Goal: Download file/media

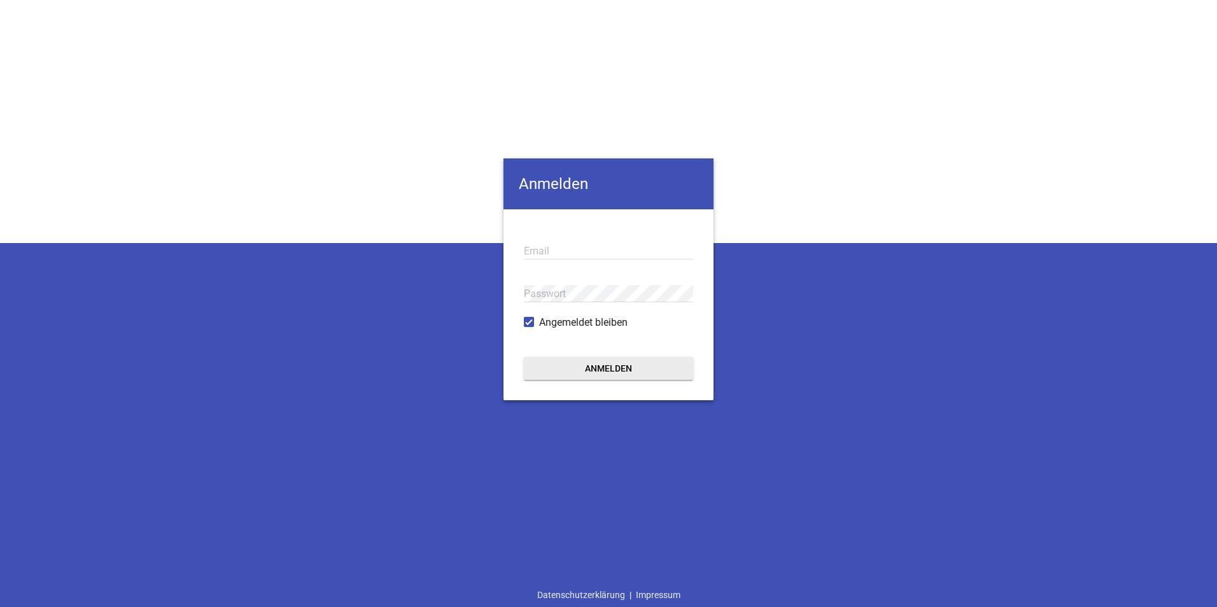
type input "[EMAIL_ADDRESS][PERSON_NAME][DOMAIN_NAME]"
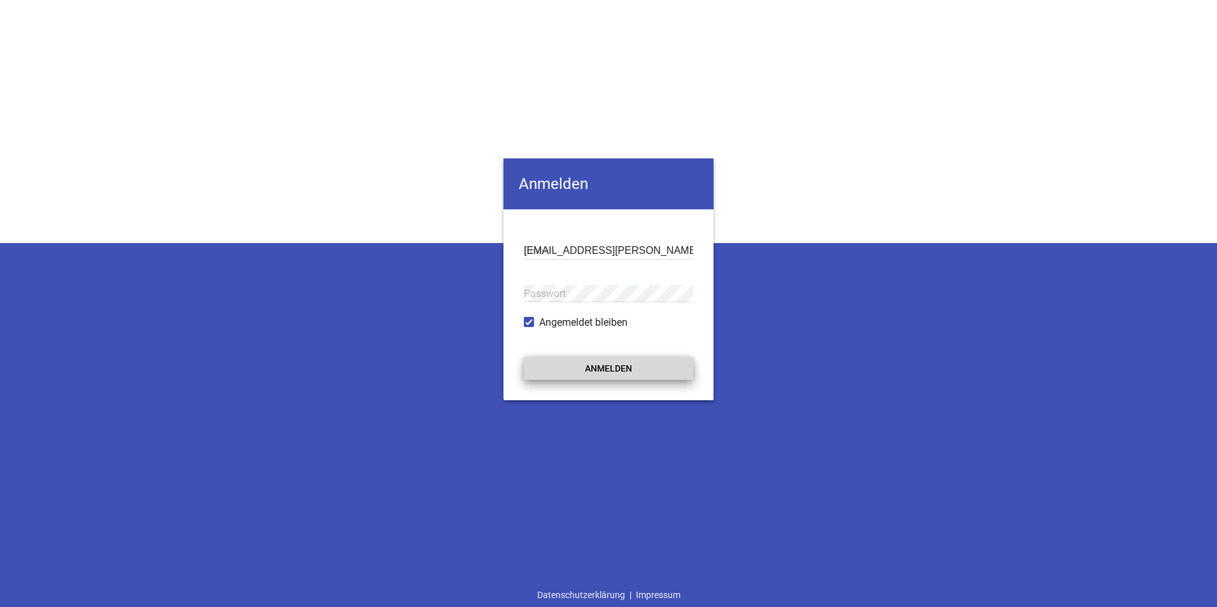
click at [634, 369] on button "Anmelden" at bounding box center [608, 368] width 169 height 23
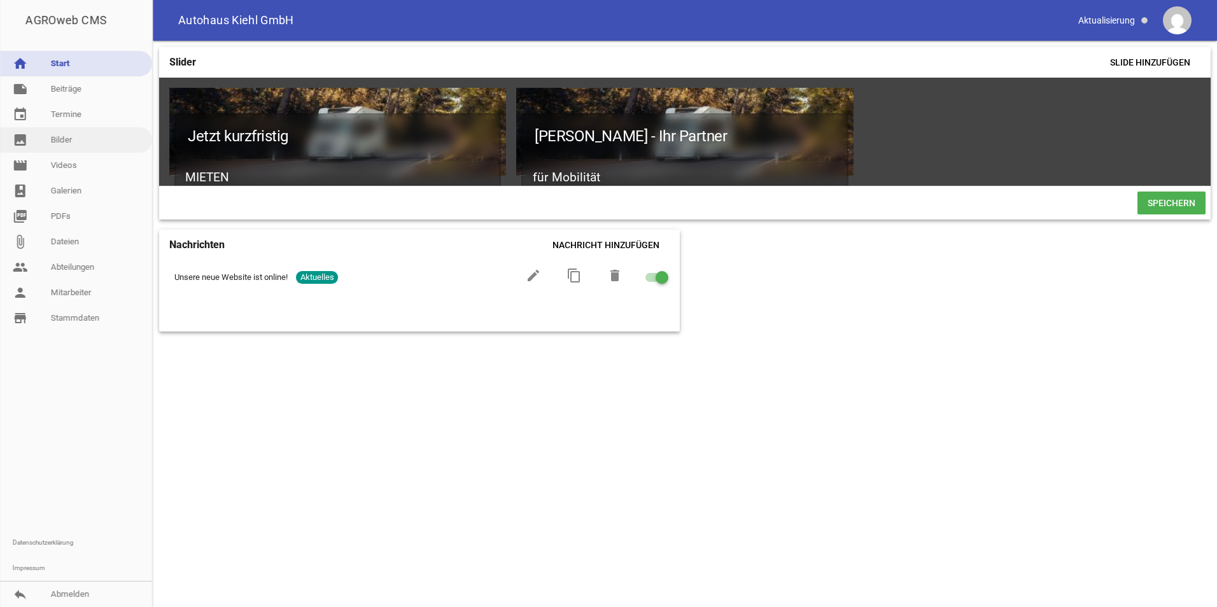
click at [70, 138] on link "image Bilder" at bounding box center [76, 139] width 152 height 25
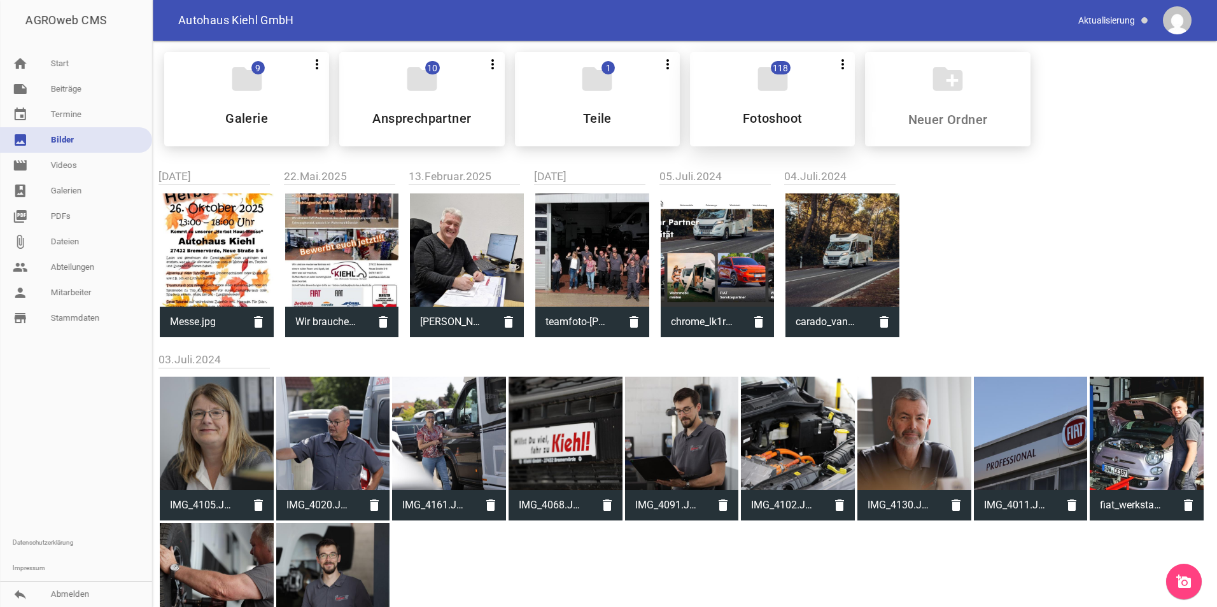
click at [766, 119] on h5 "Fotoshoot" at bounding box center [773, 118] width 60 height 13
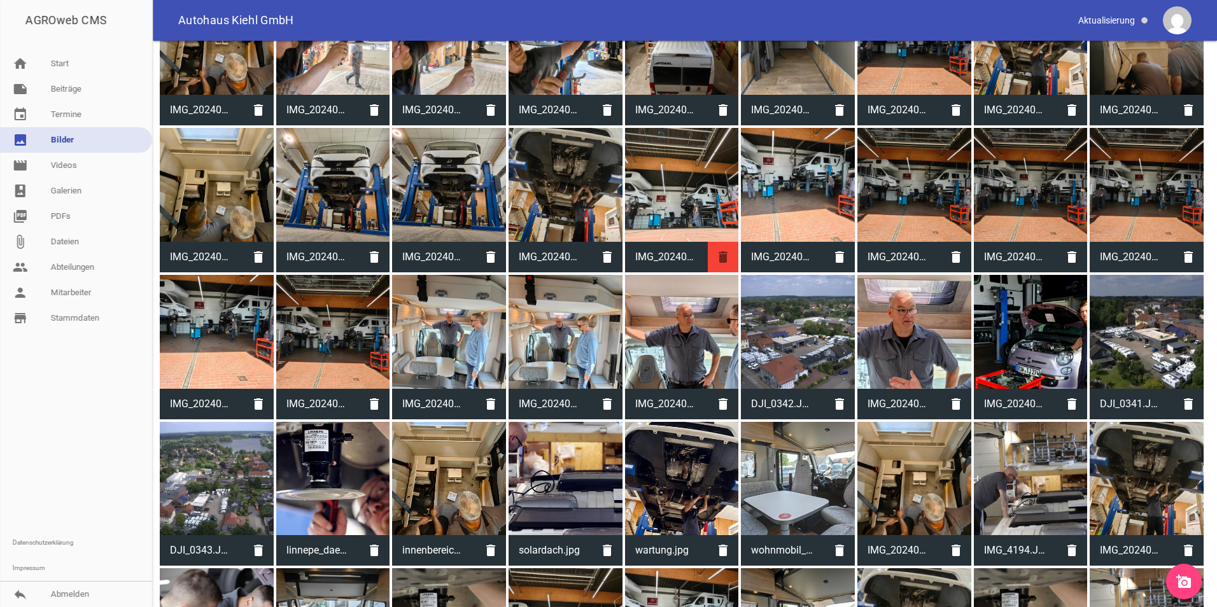
scroll to position [1464, 0]
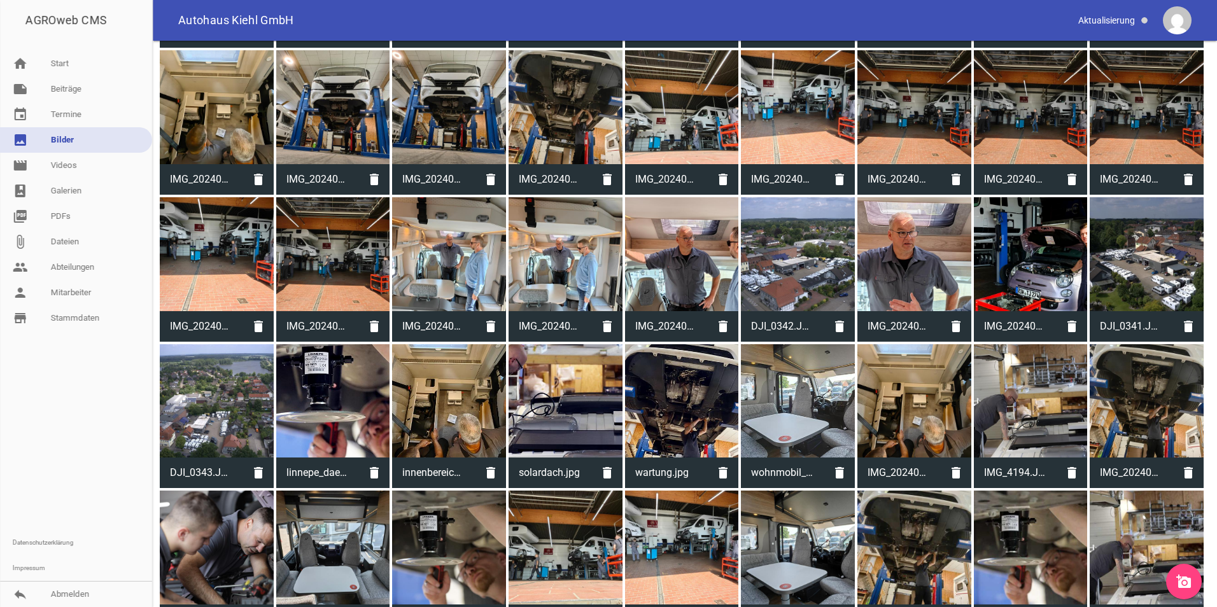
click at [1135, 269] on div at bounding box center [1147, 254] width 114 height 114
type input "DJI_0341.JPG"
type input "1688"
type input "3000"
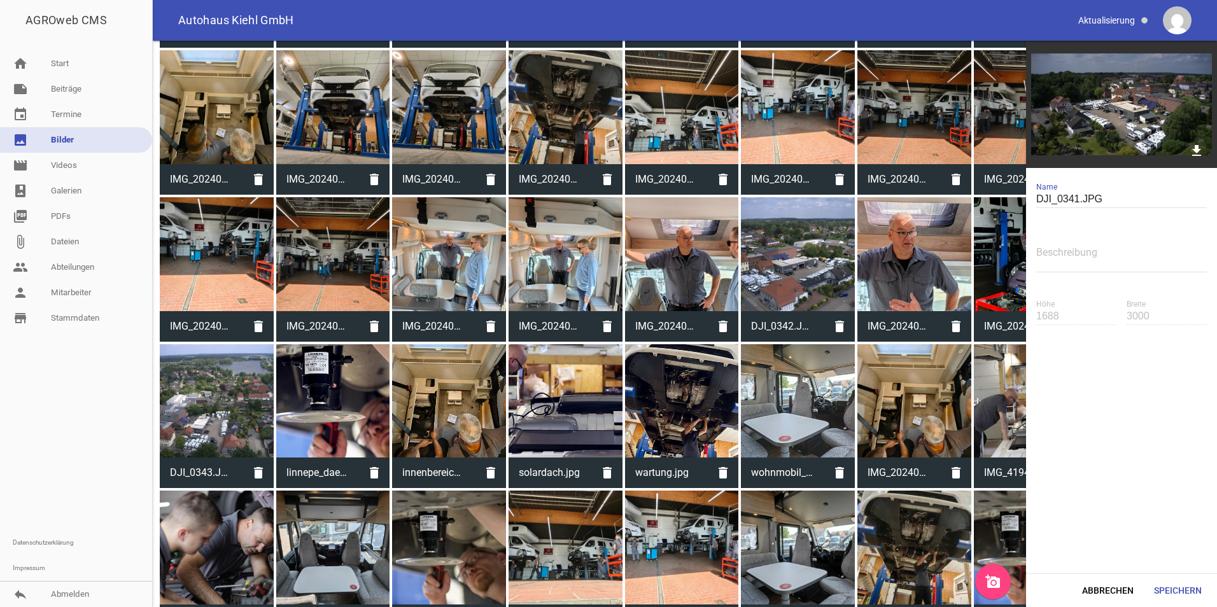
click at [1165, 123] on img at bounding box center [1121, 104] width 191 height 127
click at [1198, 150] on icon "download" at bounding box center [1196, 151] width 20 height 20
click at [806, 247] on div at bounding box center [798, 254] width 114 height 114
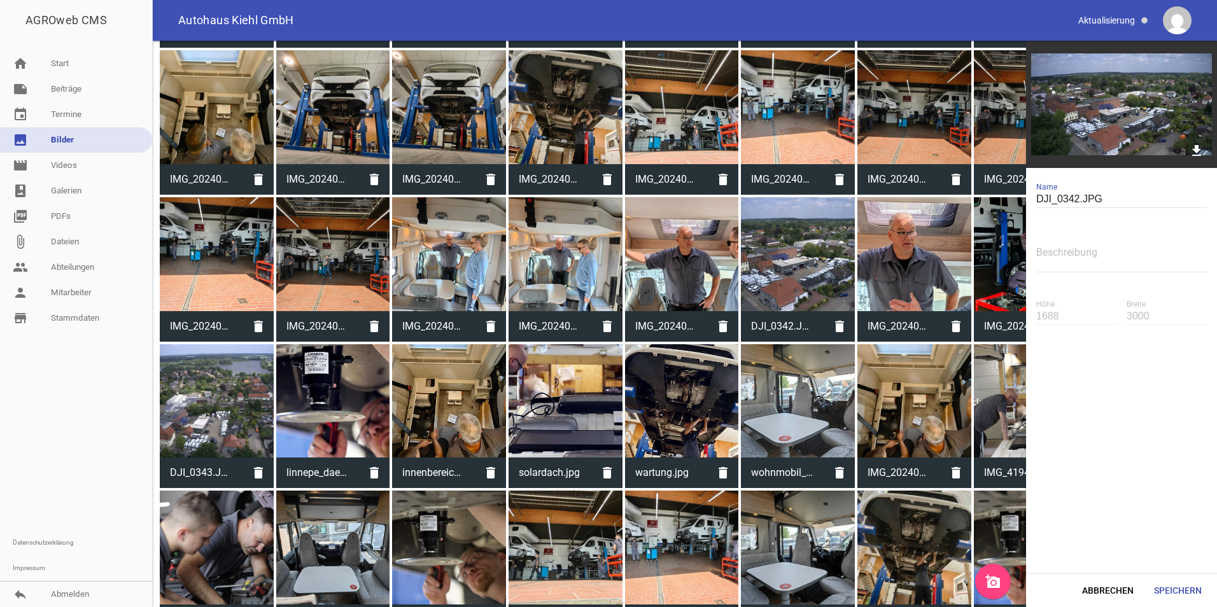
click at [806, 247] on div at bounding box center [798, 254] width 114 height 114
click at [1200, 146] on icon "download" at bounding box center [1196, 151] width 20 height 20
click at [235, 400] on div at bounding box center [217, 401] width 114 height 114
type input "DJI_0343.JPG"
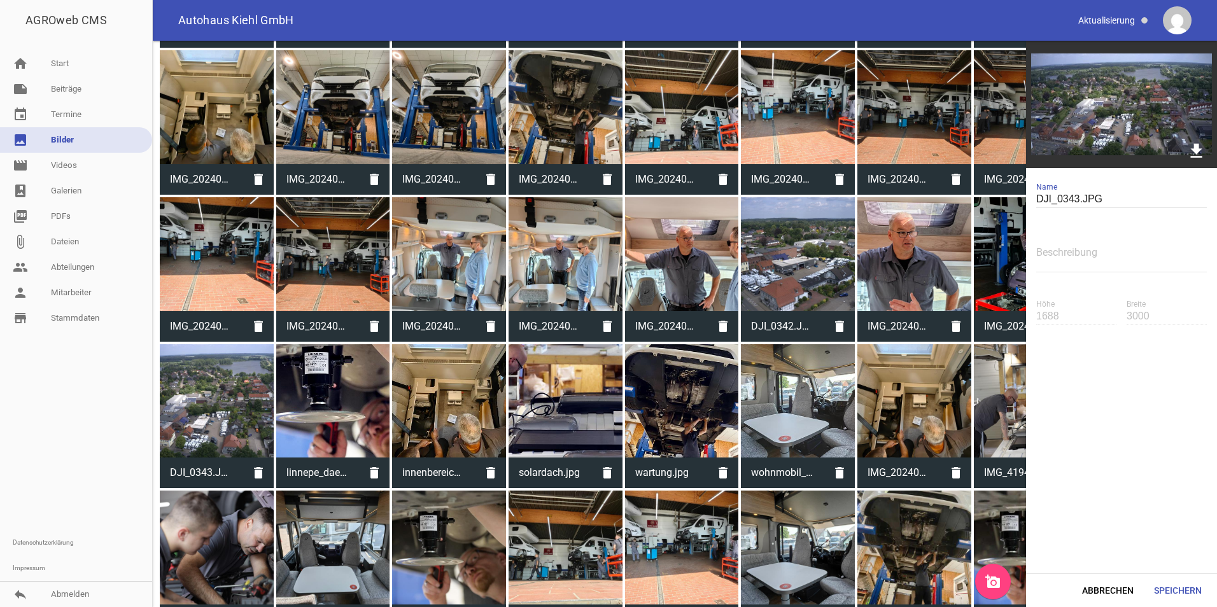
click at [1197, 148] on icon "download" at bounding box center [1196, 151] width 20 height 20
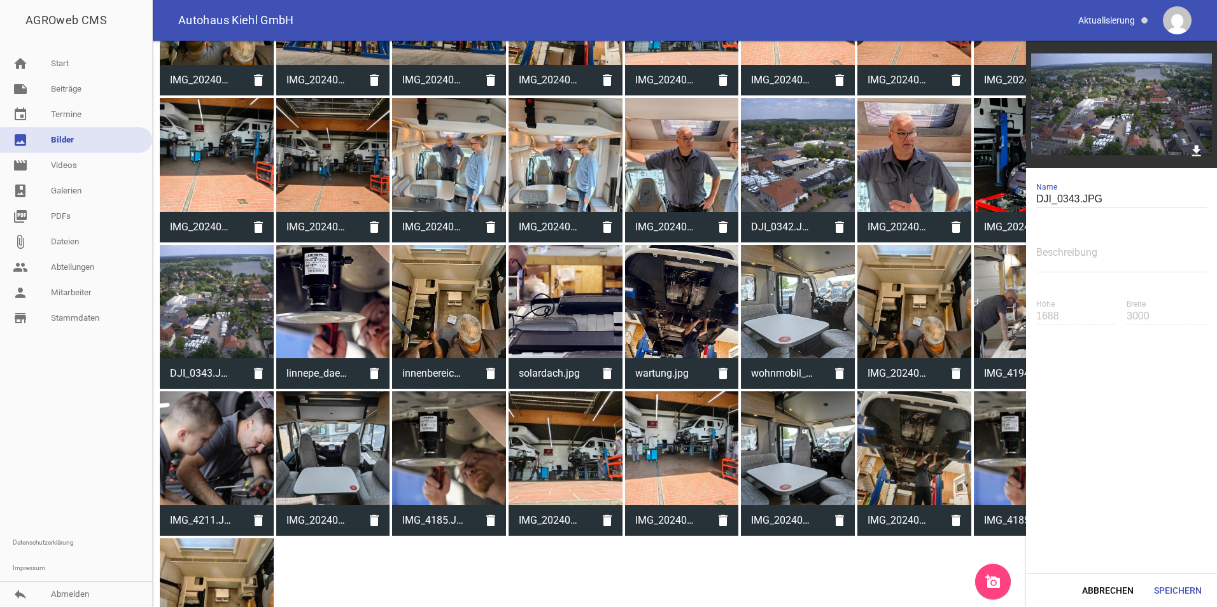
scroll to position [1643, 0]
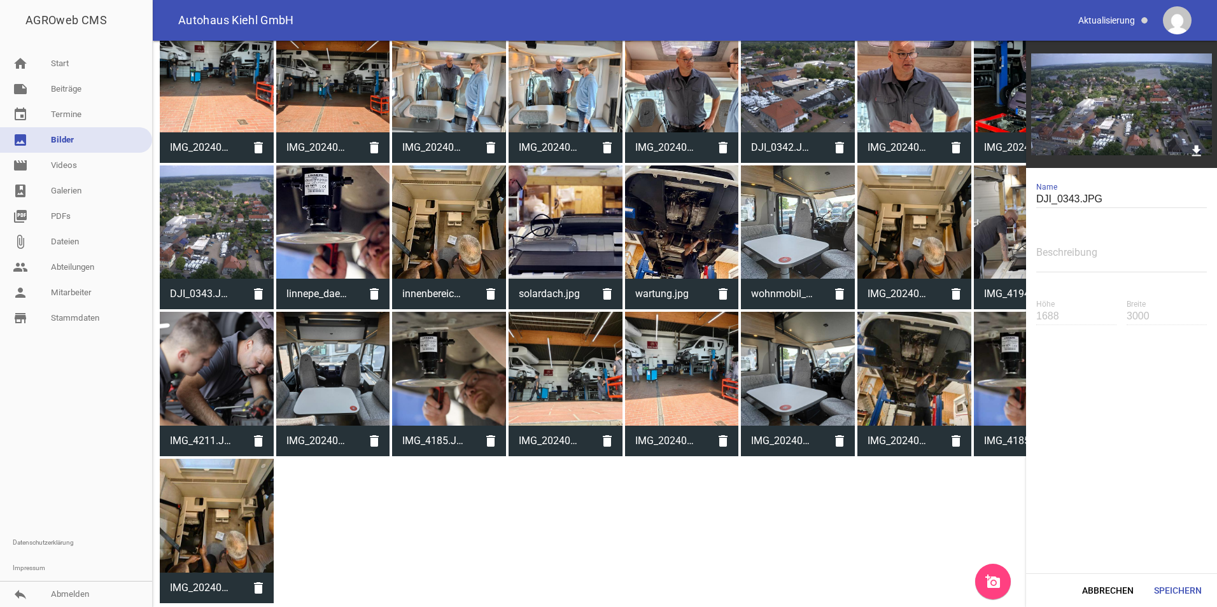
drag, startPoint x: 894, startPoint y: 479, endPoint x: 729, endPoint y: 512, distance: 168.1
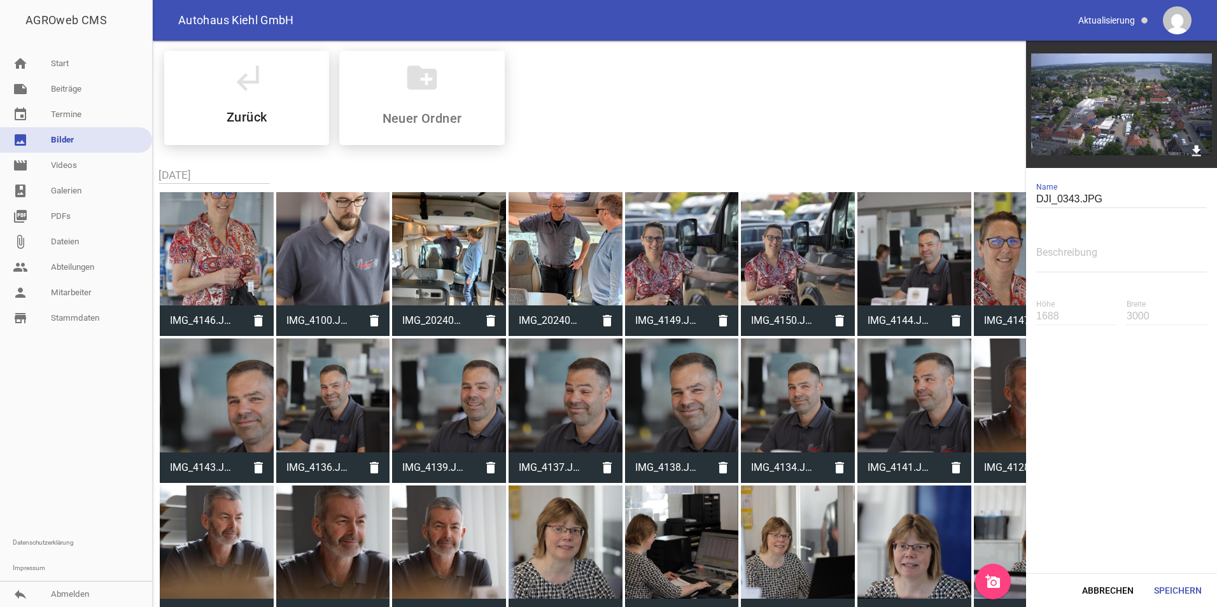
scroll to position [0, 0]
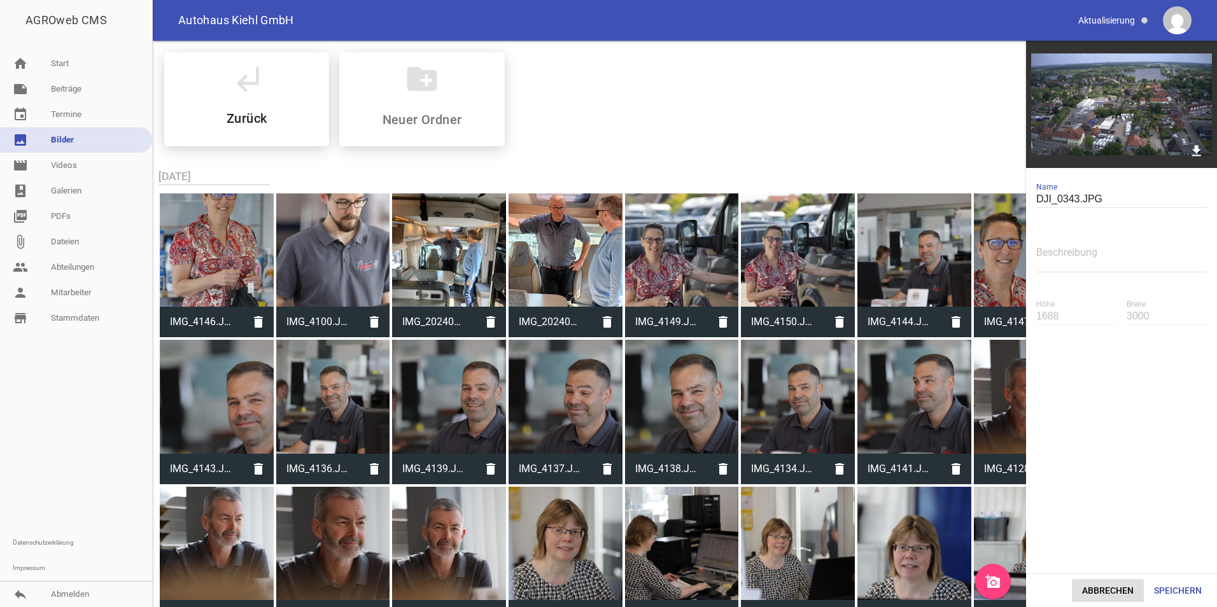
click at [1106, 585] on button "Abbrechen" at bounding box center [1108, 590] width 72 height 23
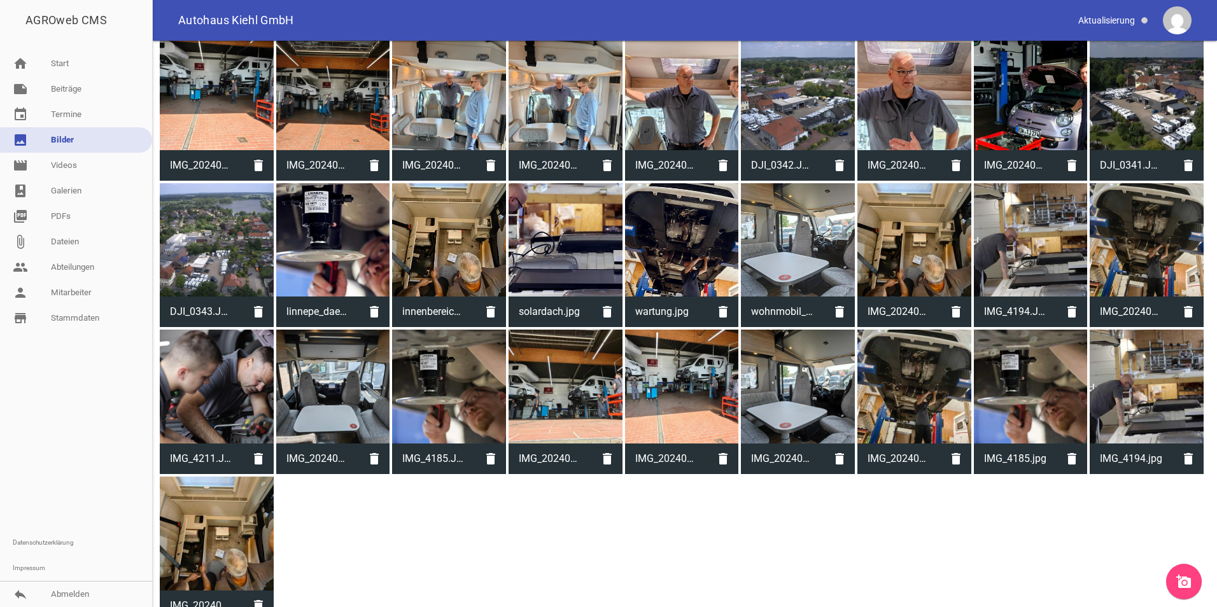
scroll to position [1643, 0]
